Goal: Find specific page/section: Find specific page/section

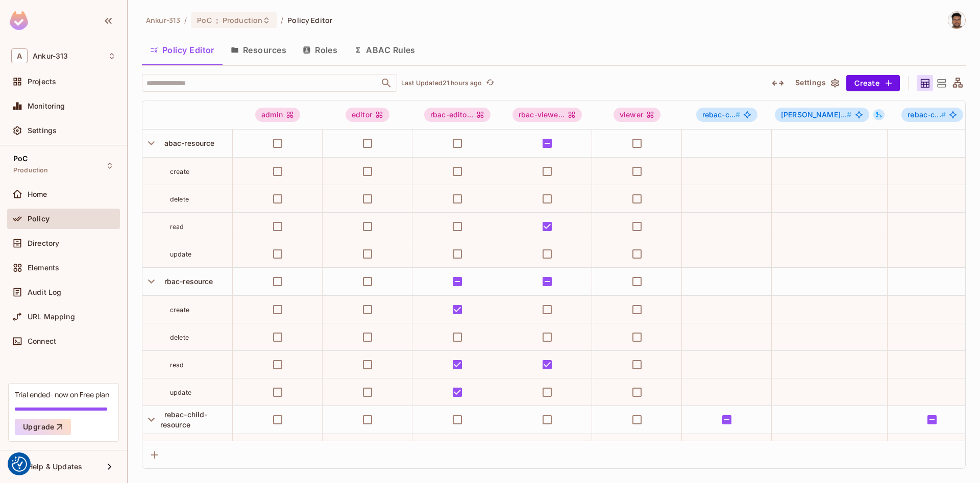
click at [133, 240] on div "Ankur-313 / PoC : Production / Policy Editor Policy Editor Resources Roles ABAC…" at bounding box center [554, 241] width 853 height 483
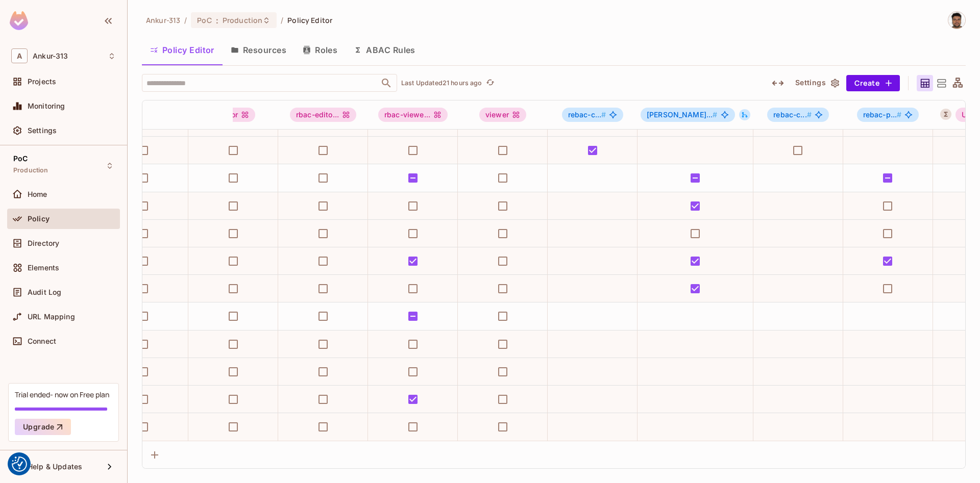
scroll to position [380, 280]
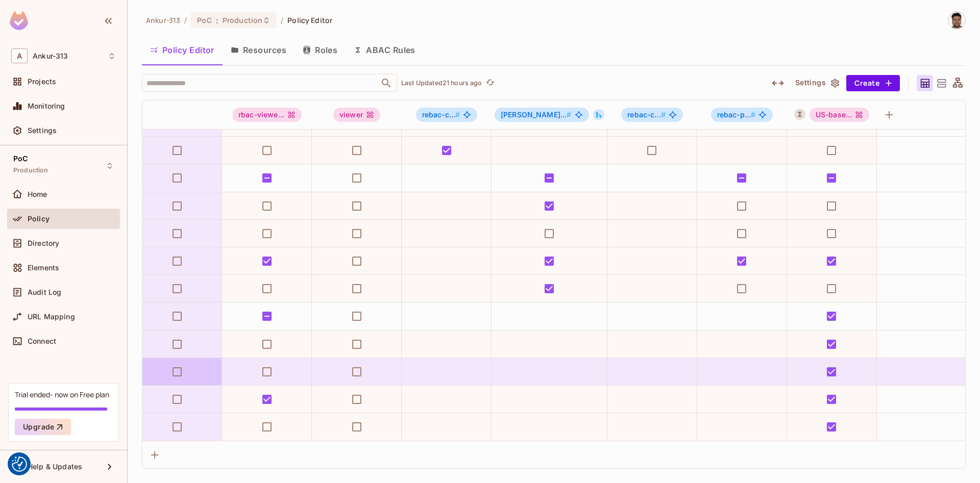
click at [134, 368] on div "Ankur-313 / PoC : Production / Policy Editor Policy Editor Resources Roles ABAC…" at bounding box center [554, 241] width 853 height 483
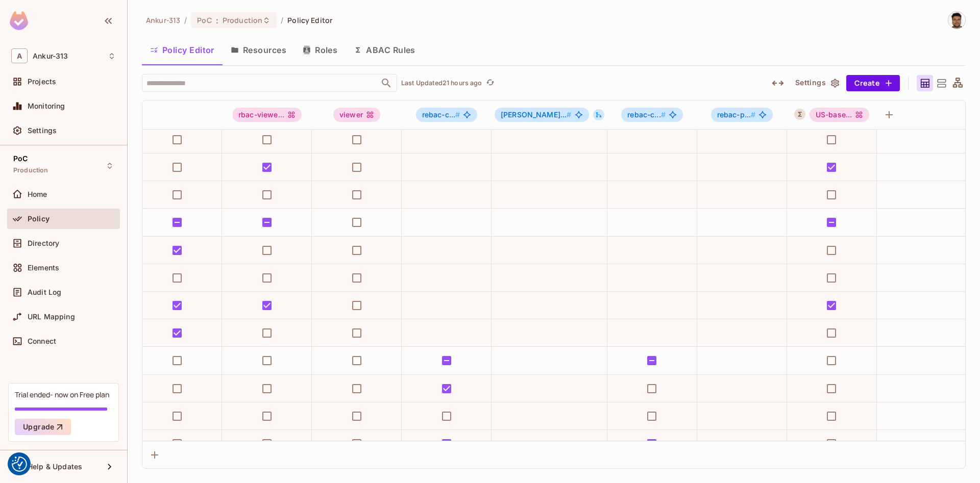
scroll to position [0, 280]
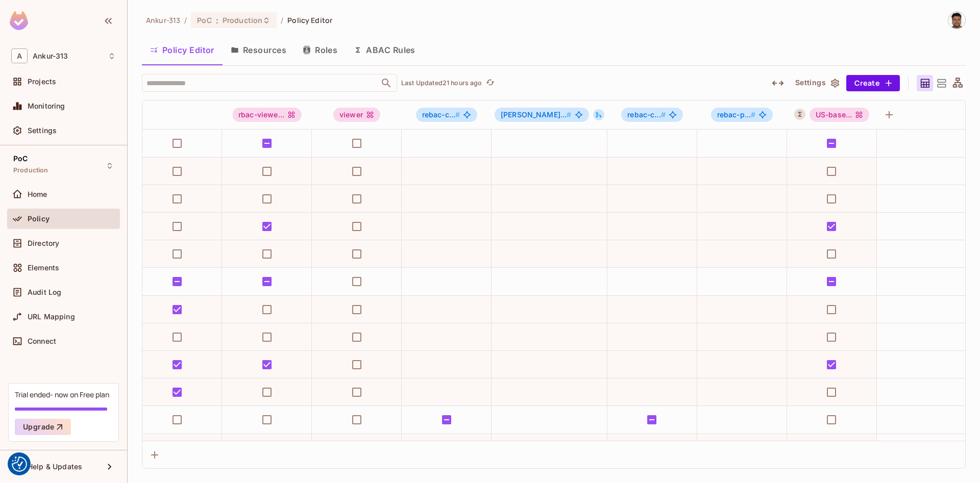
drag, startPoint x: 537, startPoint y: 441, endPoint x: 207, endPoint y: 440, distance: 329.8
click at [184, 440] on div "admin editor rbac-edito... rbac-viewe... viewer rebac-c... # reba... # rebac-c.…" at bounding box center [554, 284] width 824 height 369
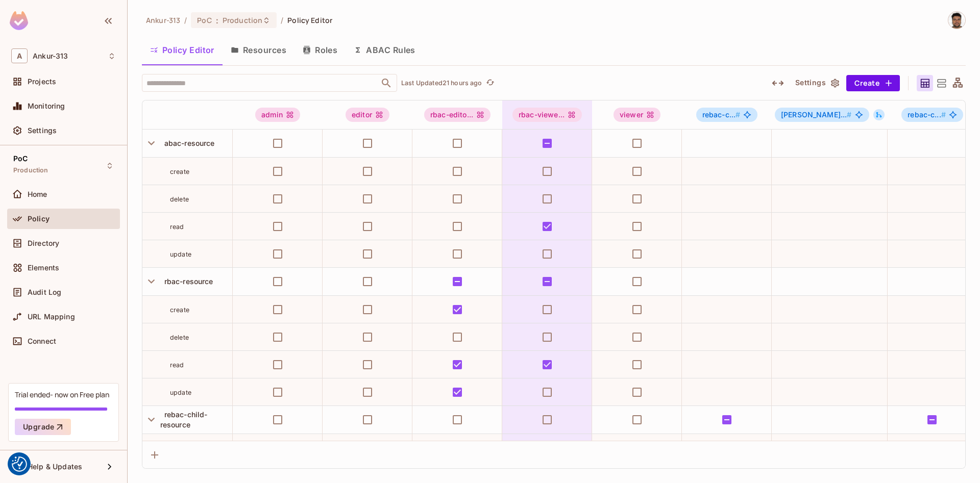
scroll to position [380, 0]
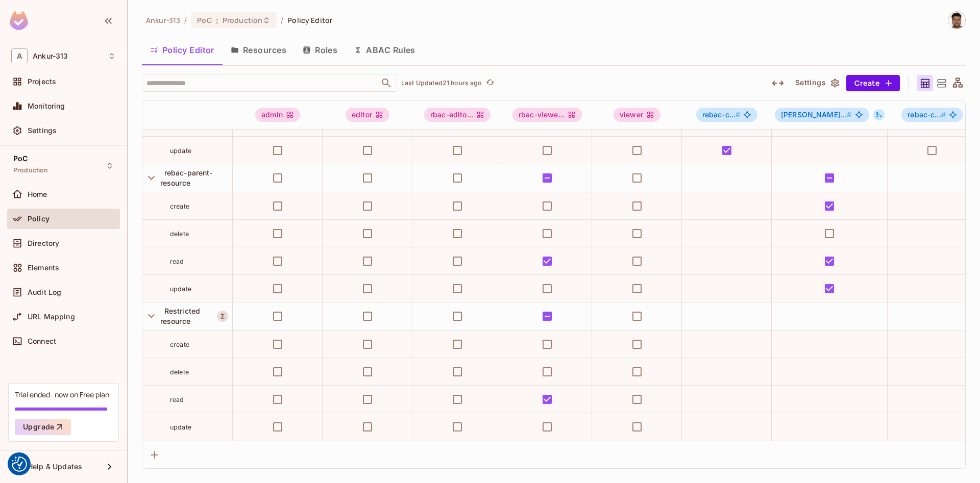
click at [136, 302] on div "Ankur-313 / PoC : Production / Policy Editor Policy Editor Resources Roles ABAC…" at bounding box center [554, 241] width 853 height 483
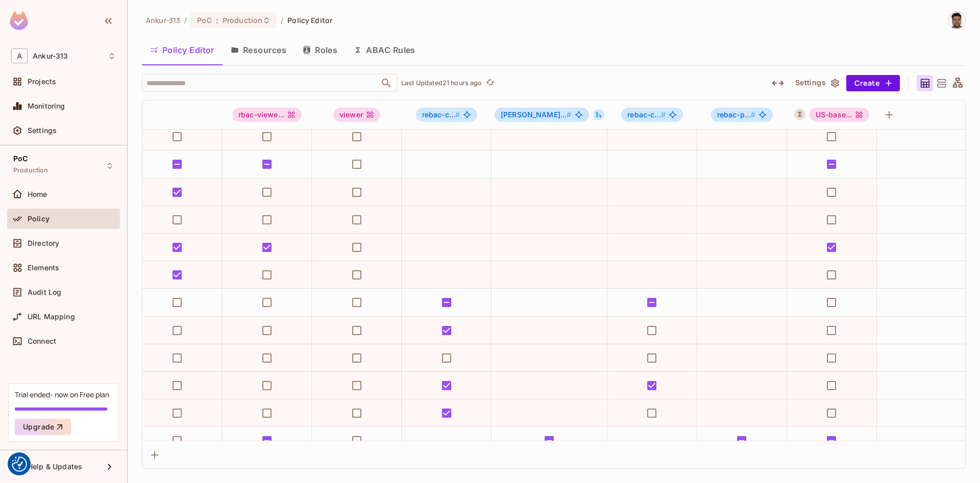
scroll to position [0, 280]
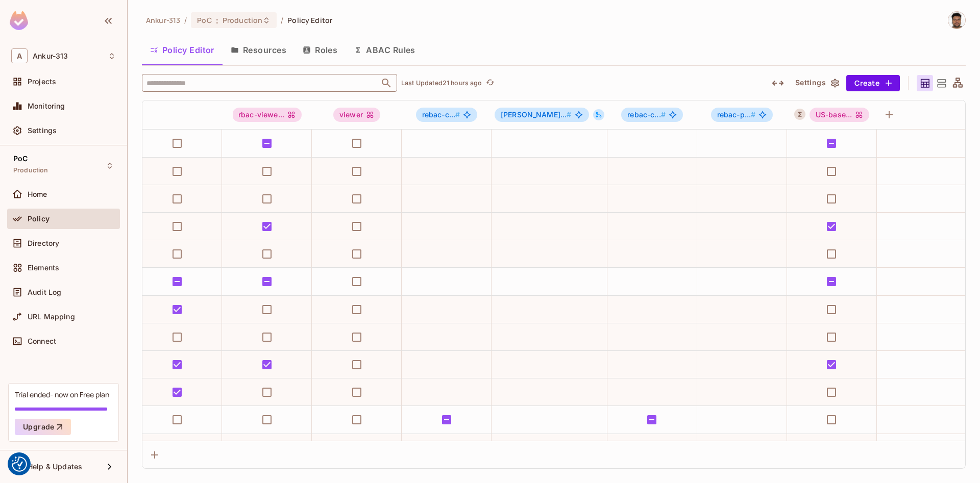
click at [250, 79] on input "text" at bounding box center [260, 83] width 233 height 18
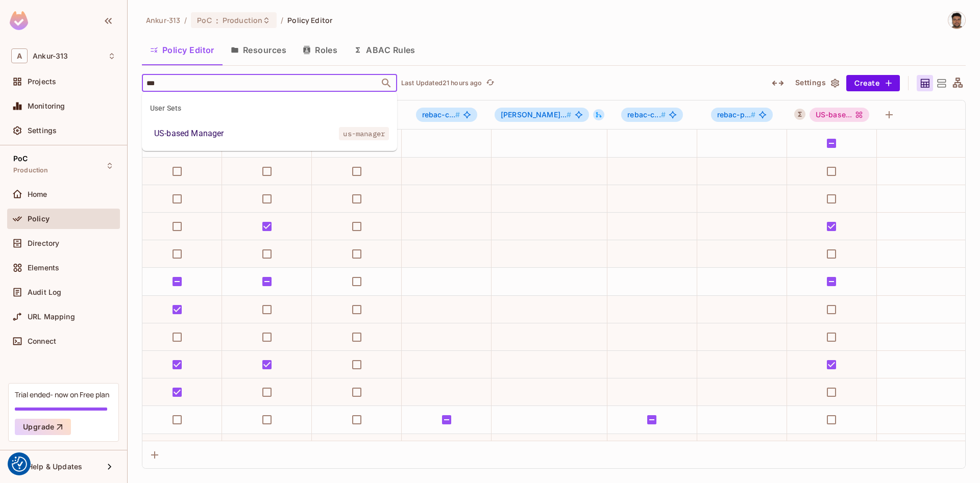
type input "****"
click at [177, 134] on div "US-based Manager" at bounding box center [188, 134] width 69 height 12
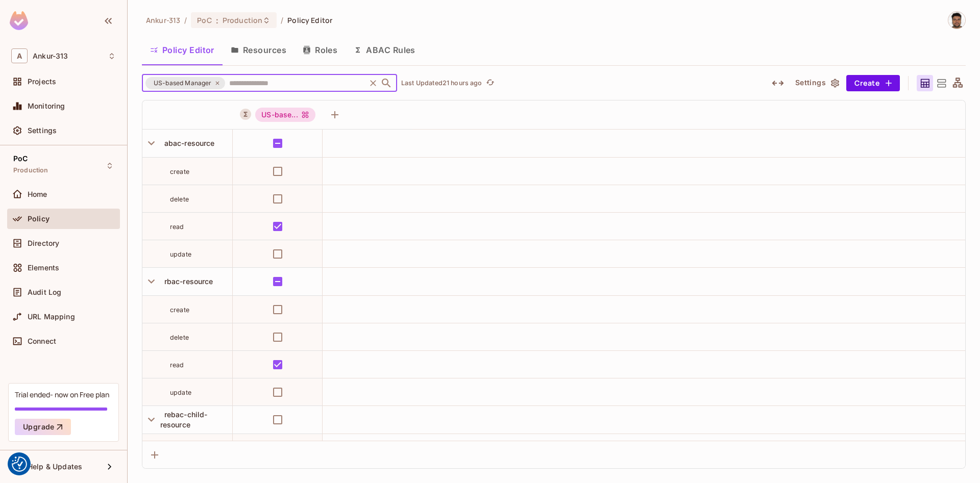
scroll to position [0, 0]
click at [940, 81] on icon at bounding box center [941, 83] width 13 height 13
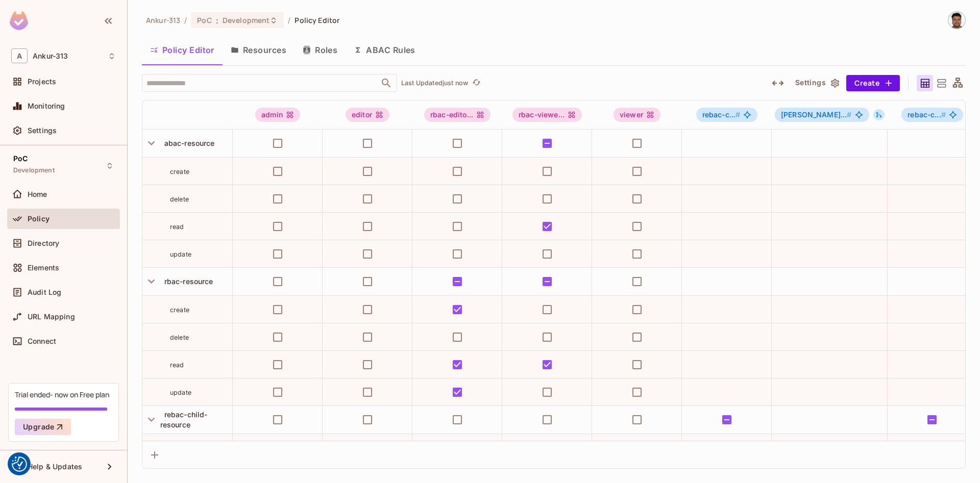
click at [130, 239] on div "Ankur-313 / PoC : Development / Policy Editor Policy Editor Resources Roles ABA…" at bounding box center [554, 241] width 853 height 483
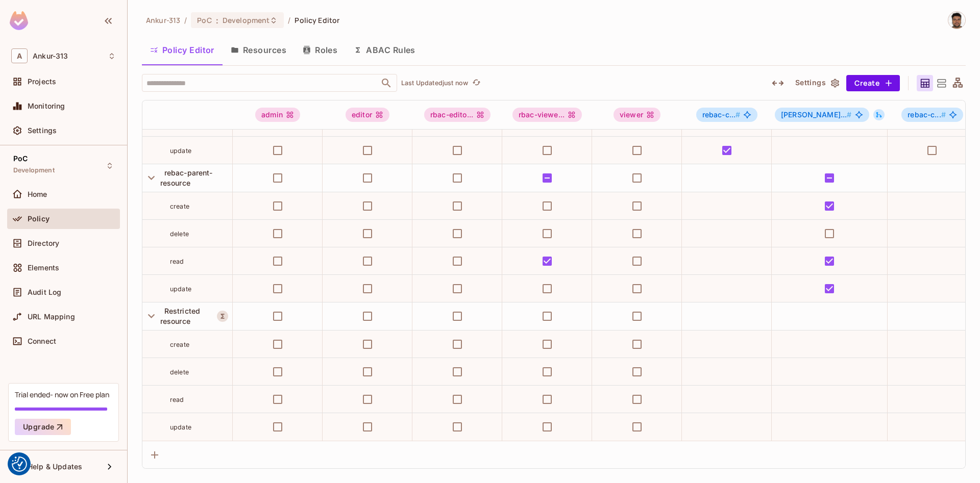
scroll to position [380, 280]
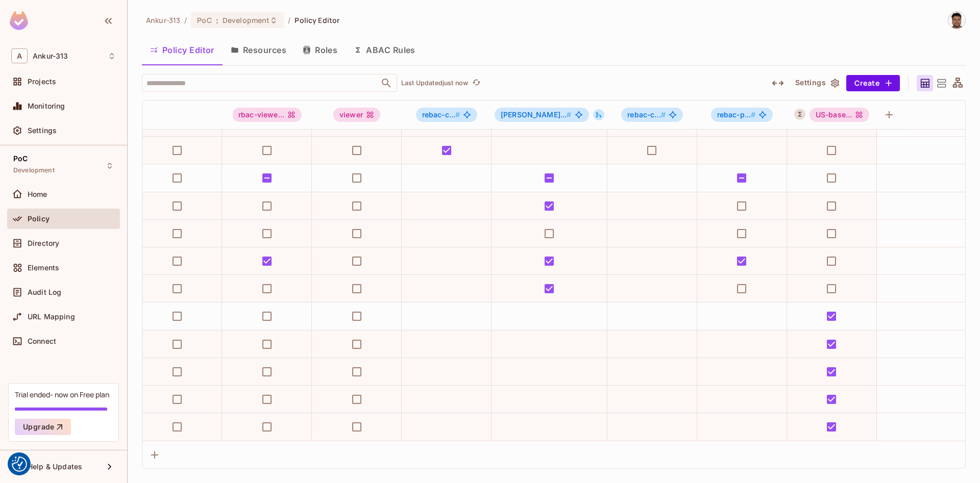
click at [134, 368] on div "Ankur-313 / PoC : Development / Policy Editor Policy Editor Resources Roles ABA…" at bounding box center [554, 241] width 853 height 483
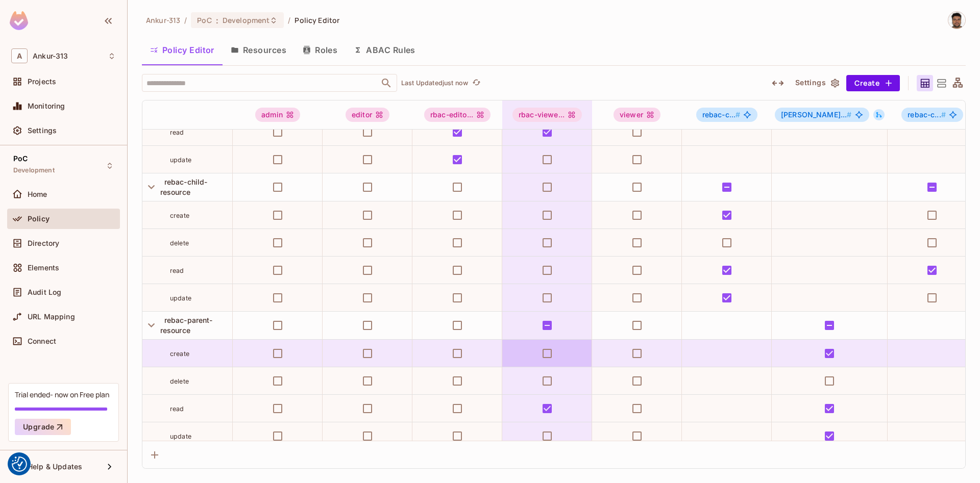
scroll to position [380, 0]
